Goal: Task Accomplishment & Management: Manage account settings

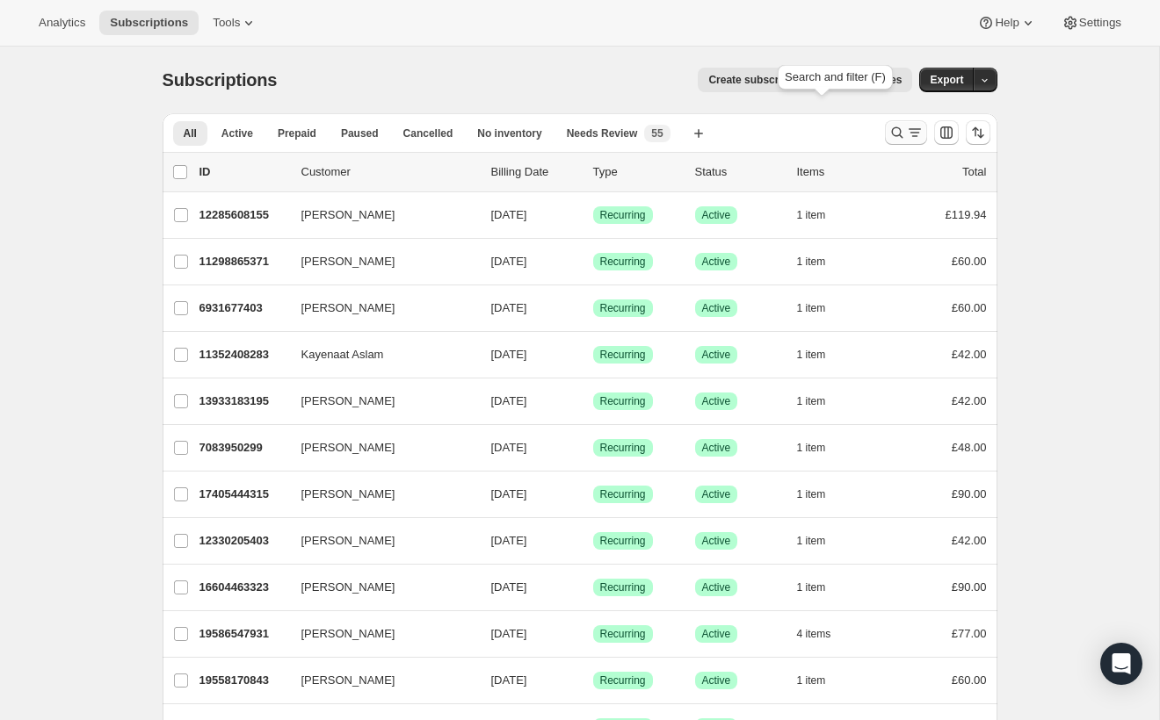
click at [888, 124] on icon "Search and filter results" at bounding box center [897, 133] width 18 height 18
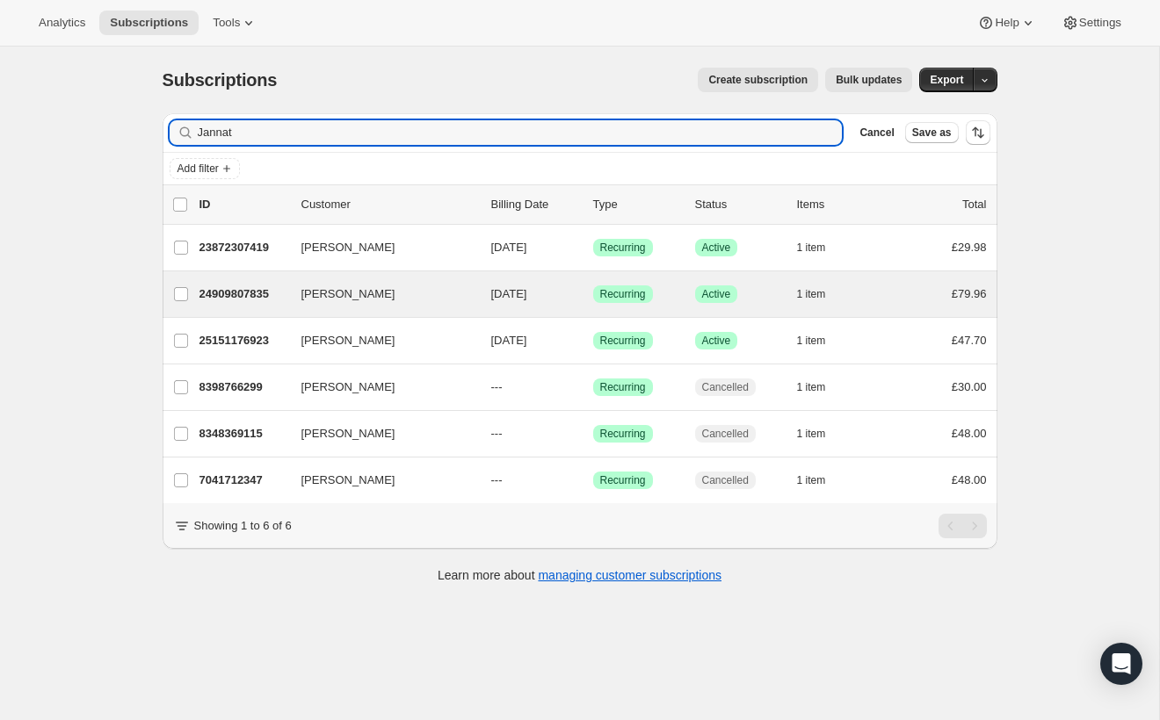
type input "Jannat"
click at [723, 271] on div "Jannat Umer 24909807835 Jannat Umer [DATE] Success Recurring Success Active 1 i…" at bounding box center [580, 294] width 835 height 46
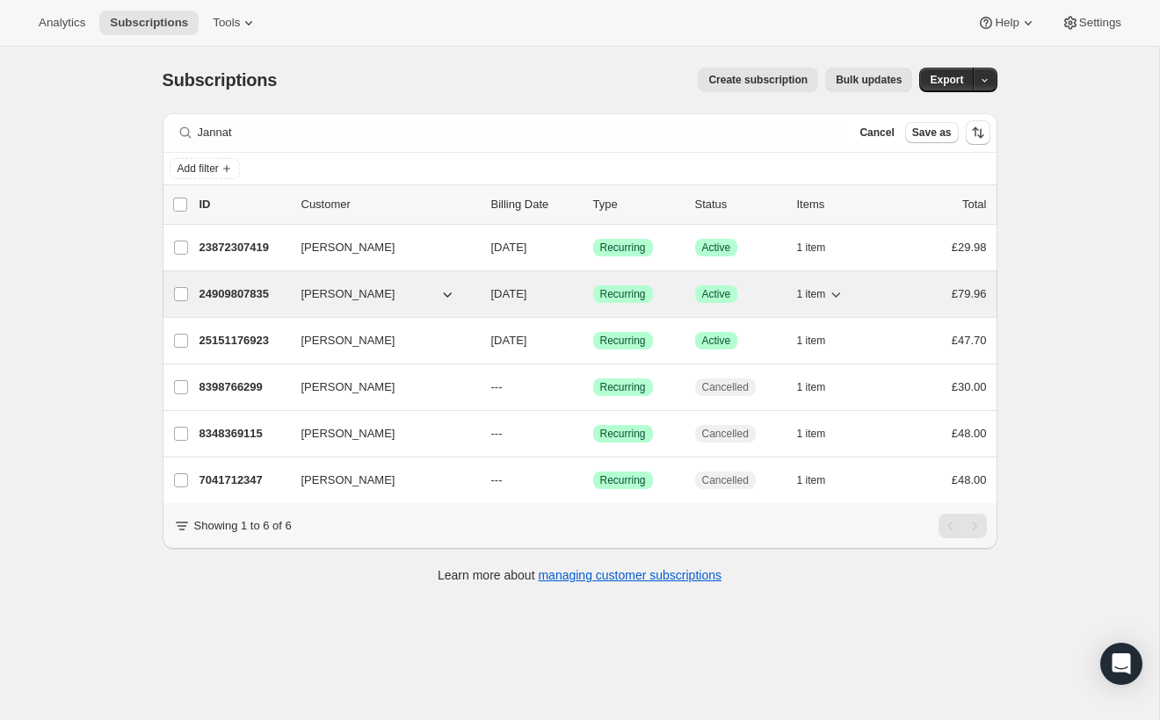
click at [681, 286] on div "Success Recurring" at bounding box center [637, 295] width 88 height 18
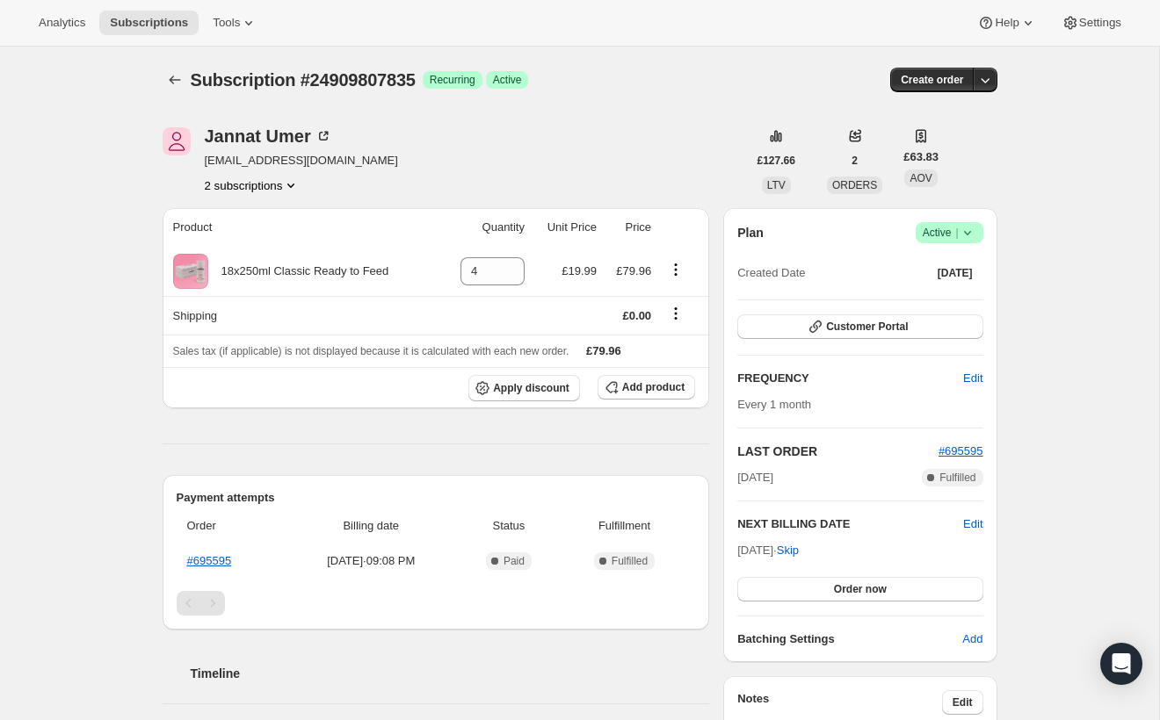
click at [294, 184] on icon "Product actions" at bounding box center [290, 186] width 7 height 4
click at [356, 191] on span "25151176923" at bounding box center [349, 200] width 122 height 18
click at [300, 177] on button "2 subscriptions" at bounding box center [253, 186] width 96 height 18
click at [369, 163] on span "24909807835" at bounding box center [352, 170] width 122 height 18
click at [915, 222] on span "Success Active |" at bounding box center [949, 232] width 68 height 21
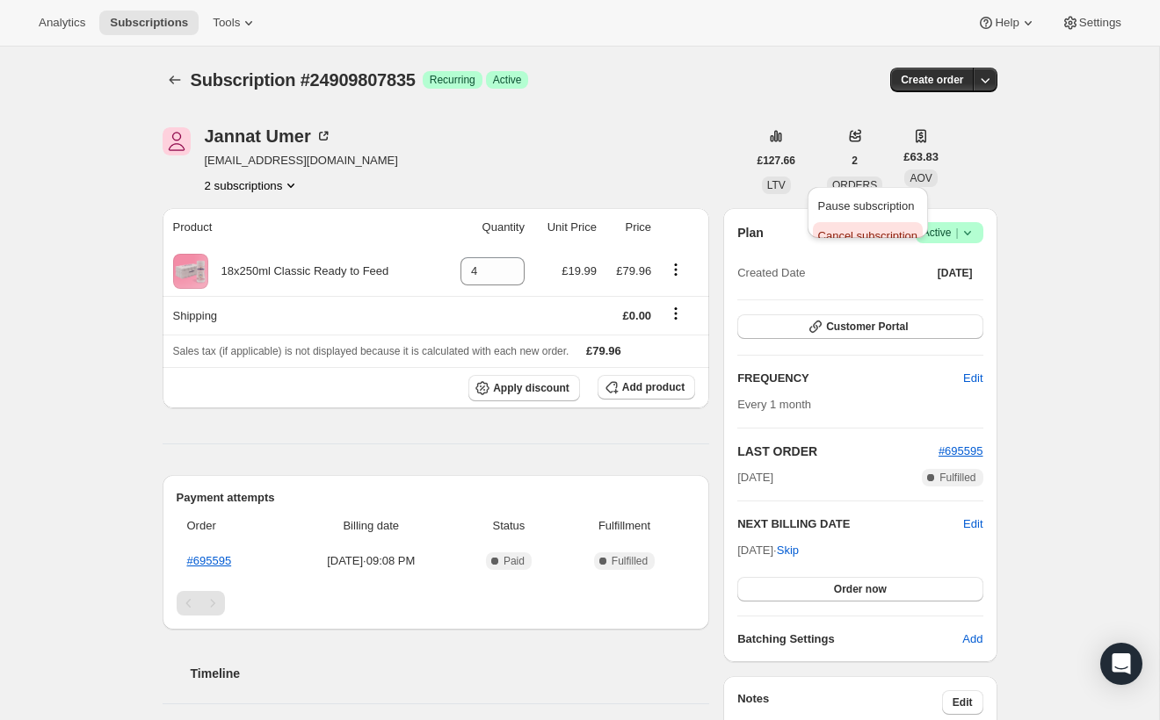
click at [860, 229] on span "Cancel subscription" at bounding box center [867, 235] width 99 height 13
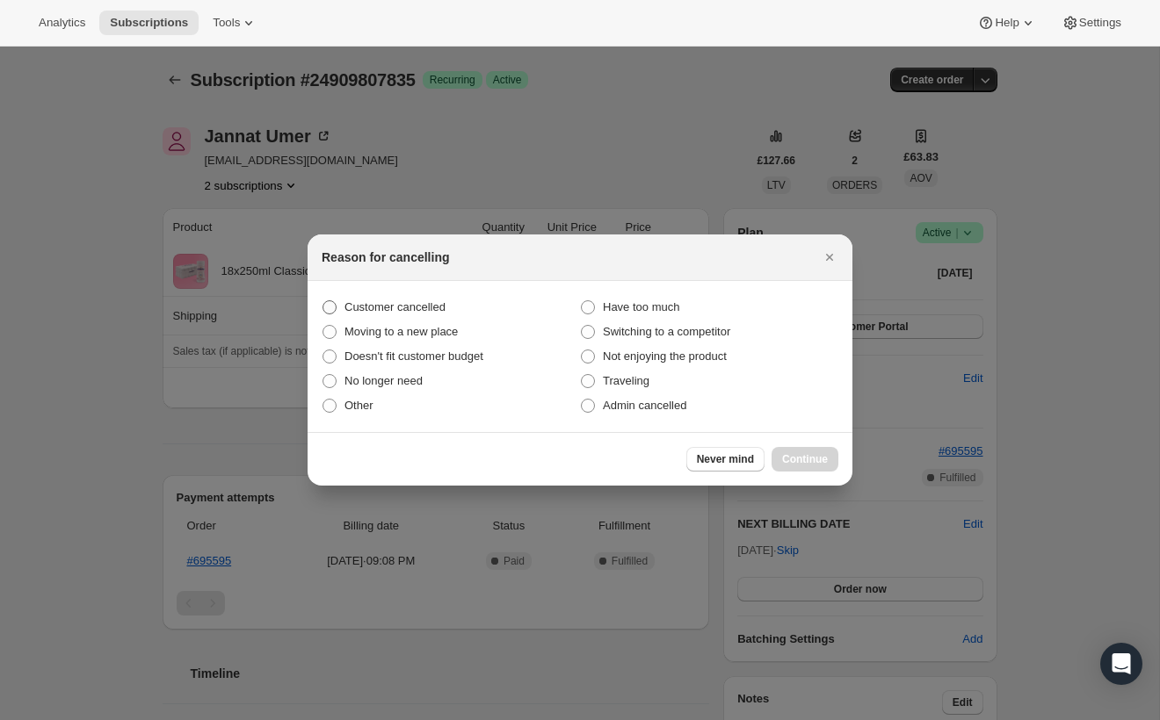
click at [442, 314] on span "Customer cancelled" at bounding box center [394, 306] width 101 height 13
click at [323, 301] on input "Customer cancelled" at bounding box center [322, 300] width 1 height 1
radio input "true"
click at [635, 399] on span "Admin cancelled" at bounding box center [644, 405] width 83 height 13
click at [582, 399] on input "Admin cancelled" at bounding box center [581, 399] width 1 height 1
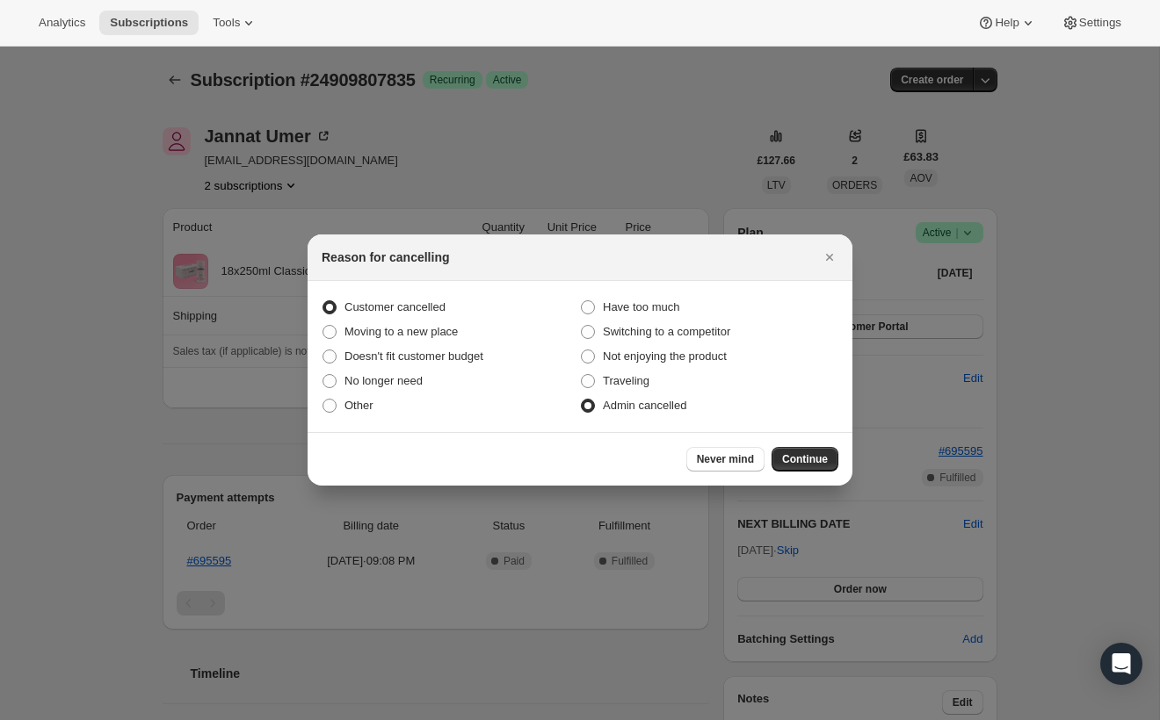
radio input "true"
radio input "false"
click at [782, 452] on span "Continue" at bounding box center [805, 459] width 46 height 14
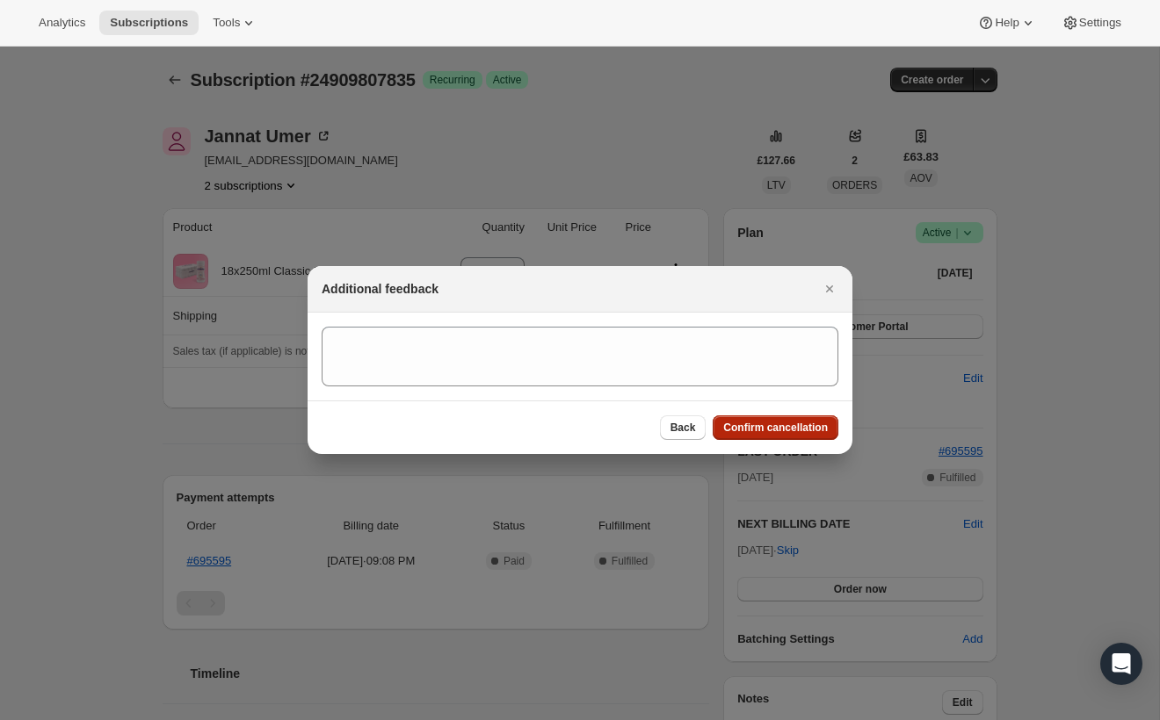
click at [752, 421] on span "Confirm cancellation" at bounding box center [775, 428] width 105 height 14
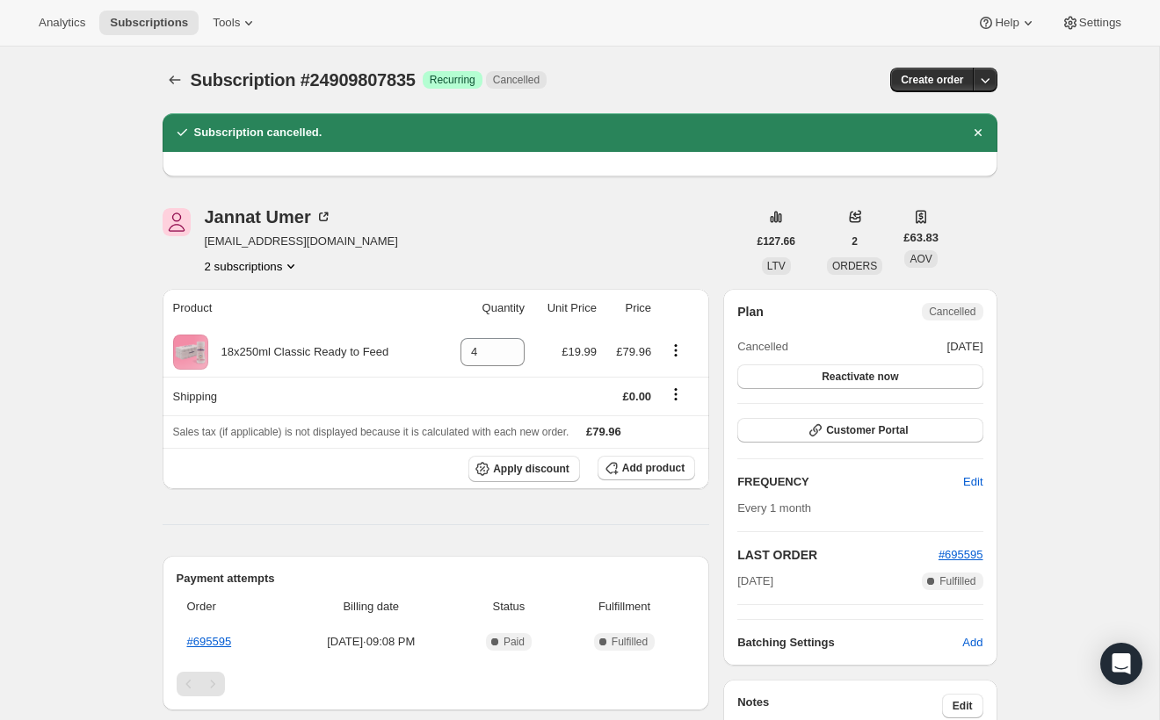
click at [976, 307] on div "Subscription #24909807835. This page is ready Subscription #24909807835 Success…" at bounding box center [579, 652] width 1159 height 1211
drag, startPoint x: 419, startPoint y: 184, endPoint x: 298, endPoint y: 188, distance: 121.3
click at [298, 233] on span "[EMAIL_ADDRESS][DOMAIN_NAME]" at bounding box center [301, 242] width 193 height 18
copy span "[EMAIL_ADDRESS][DOMAIN_NAME]"
click at [300, 257] on icon "Product actions" at bounding box center [291, 266] width 18 height 18
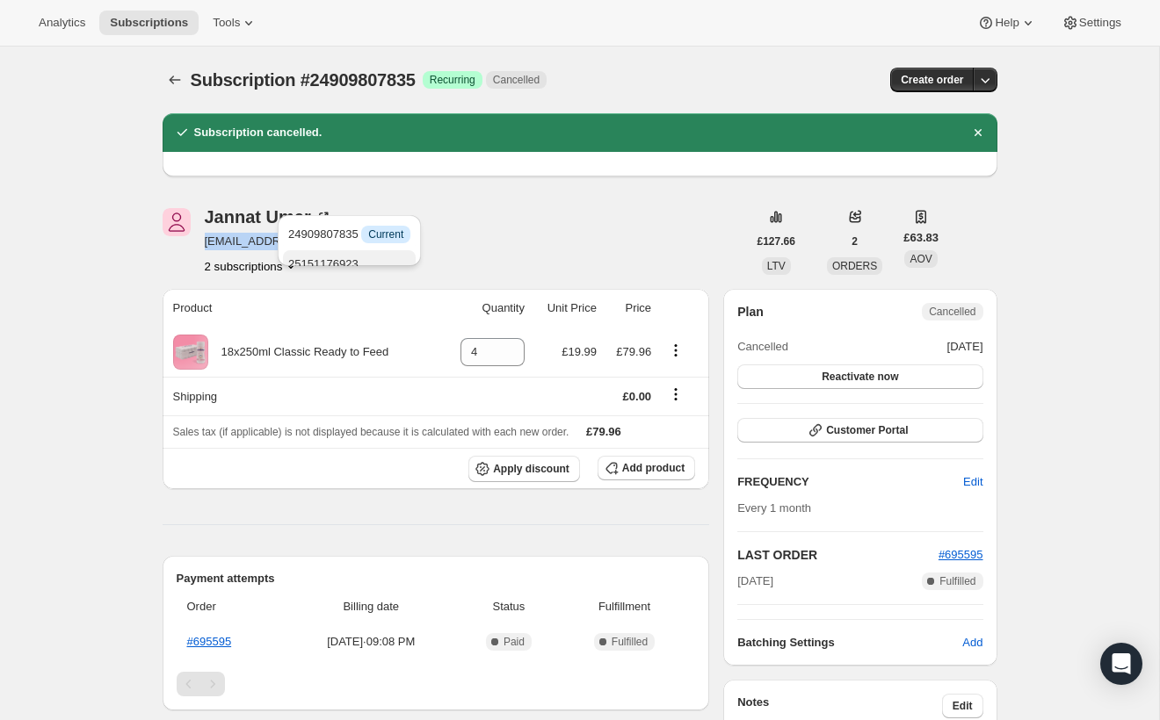
click at [361, 250] on button "25151176923" at bounding box center [349, 264] width 133 height 28
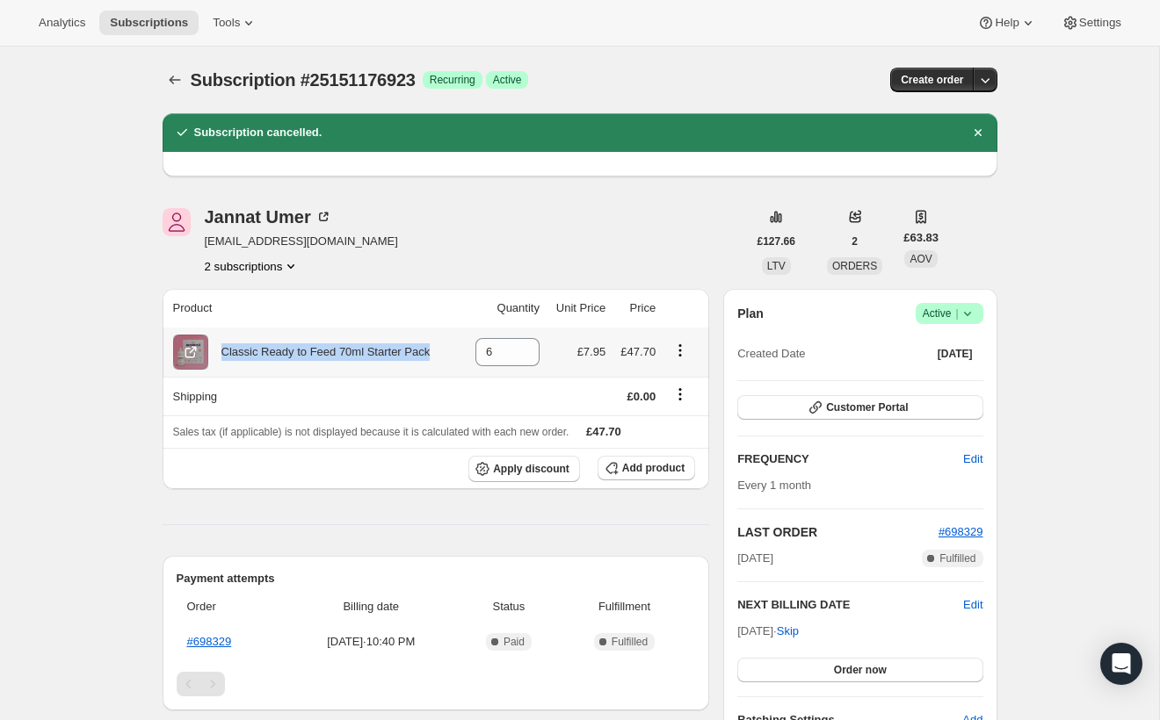
drag, startPoint x: 382, startPoint y: 272, endPoint x: 313, endPoint y: 256, distance: 71.4
click at [313, 343] on div "Classic Ready to Feed 70ml Starter Pack" at bounding box center [319, 352] width 222 height 18
copy div "Classic Ready to Feed 70ml Starter Pack"
